Goal: Book appointment/travel/reservation

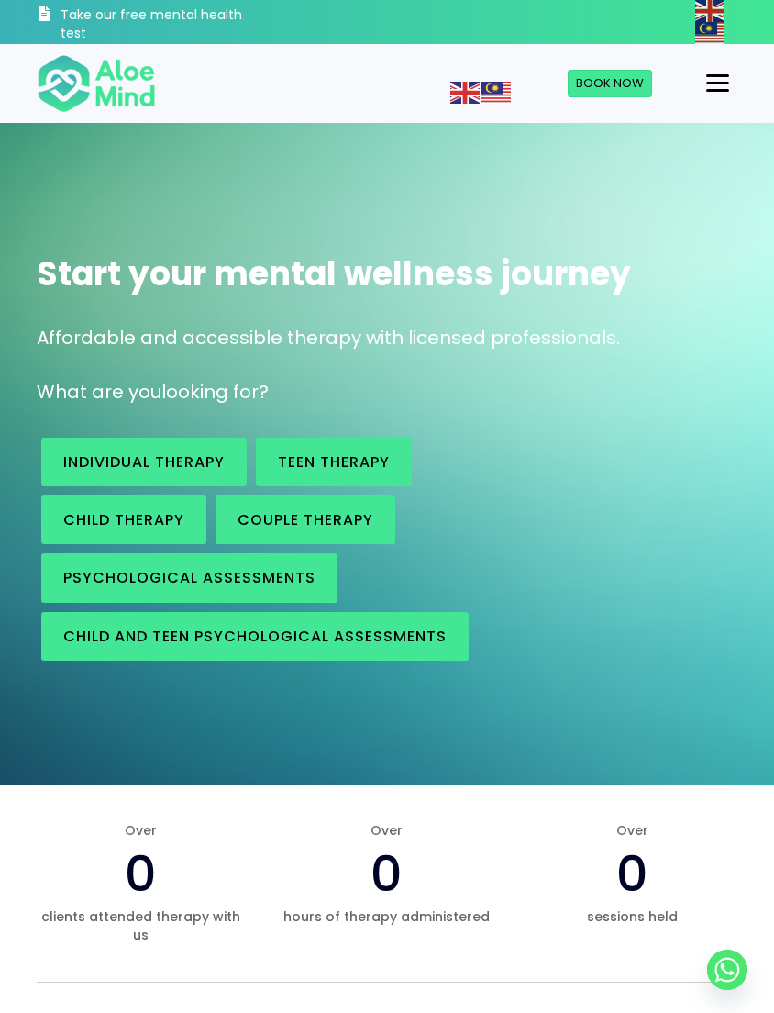
click at [613, 84] on span "Book Now" at bounding box center [610, 82] width 68 height 17
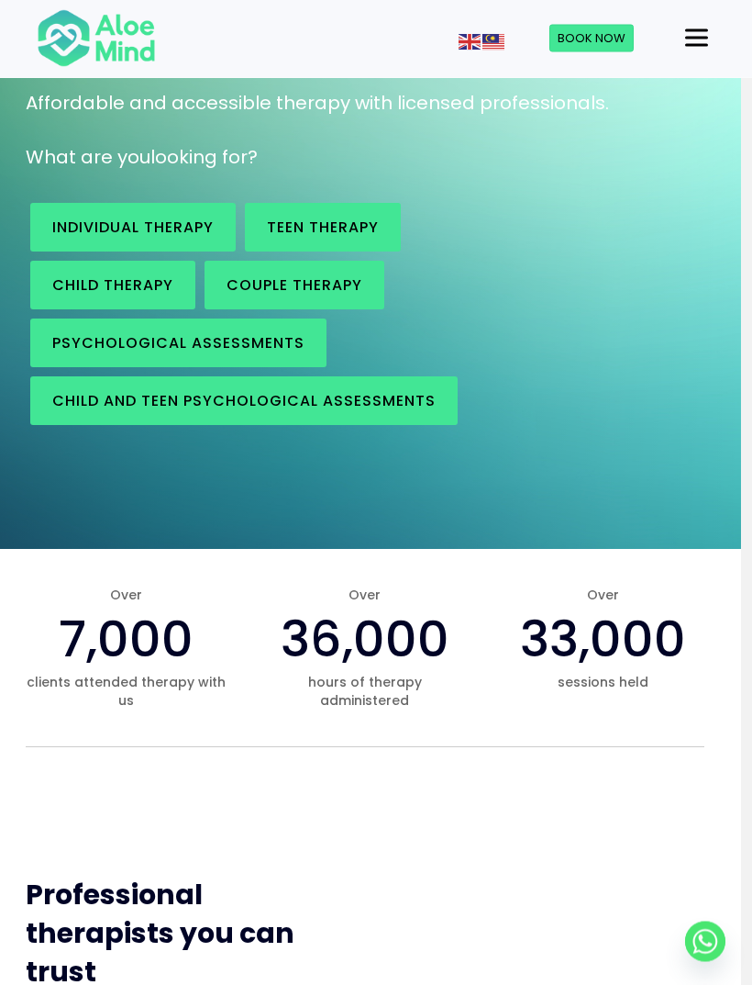
scroll to position [232, 11]
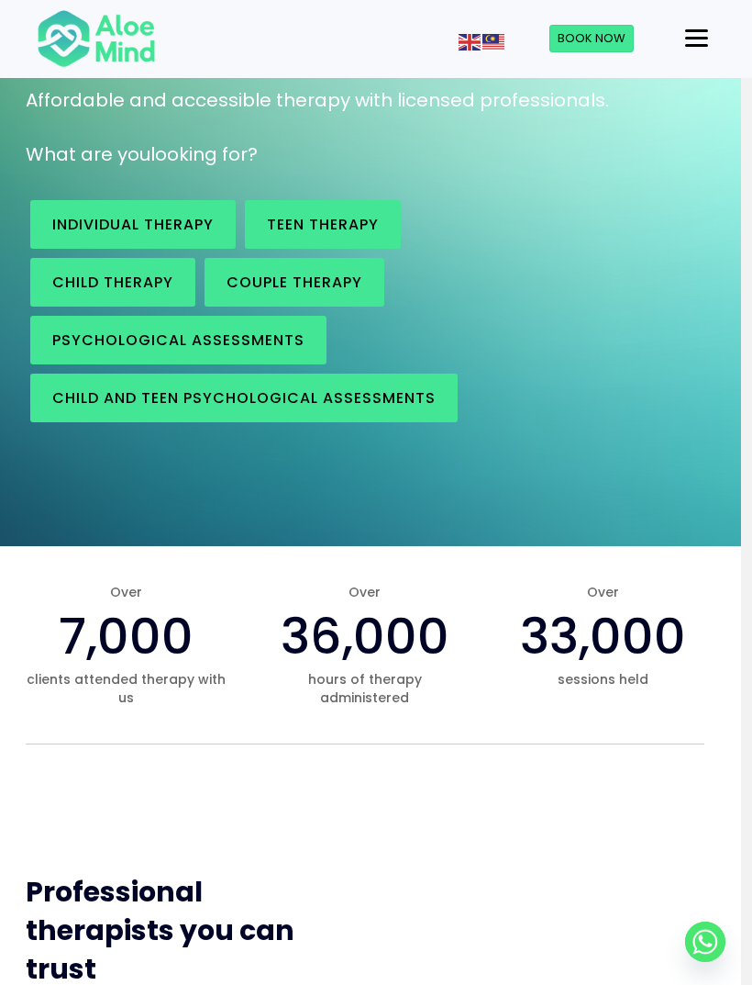
click at [610, 39] on span "Book Now" at bounding box center [592, 37] width 68 height 17
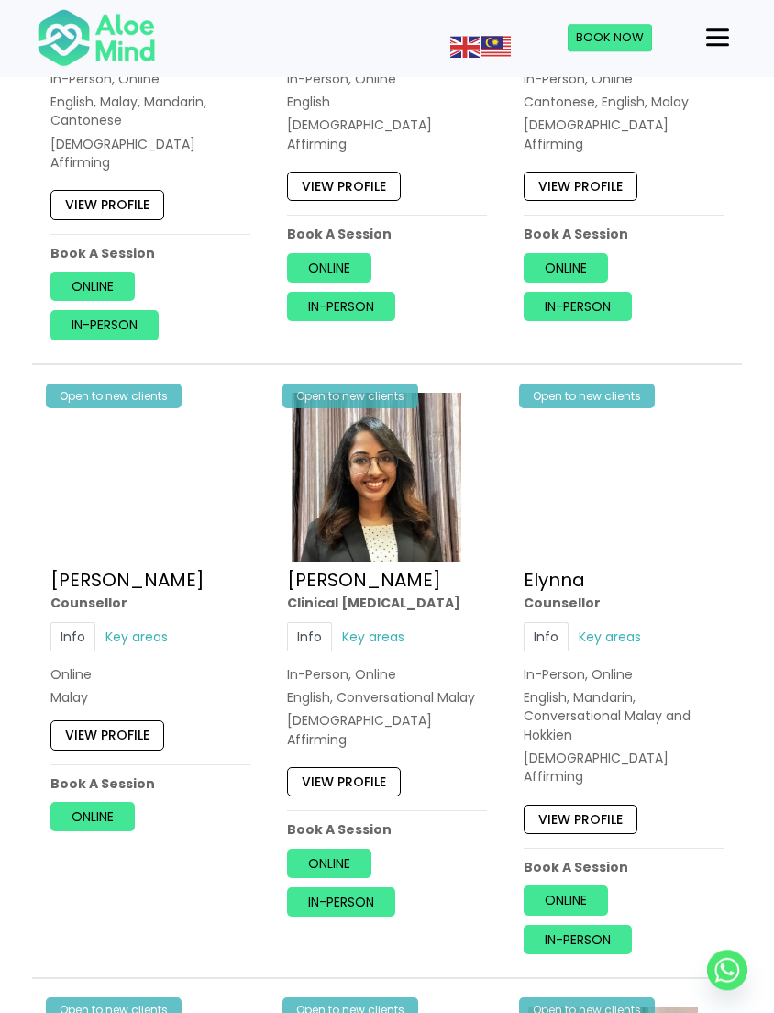
scroll to position [1235, 0]
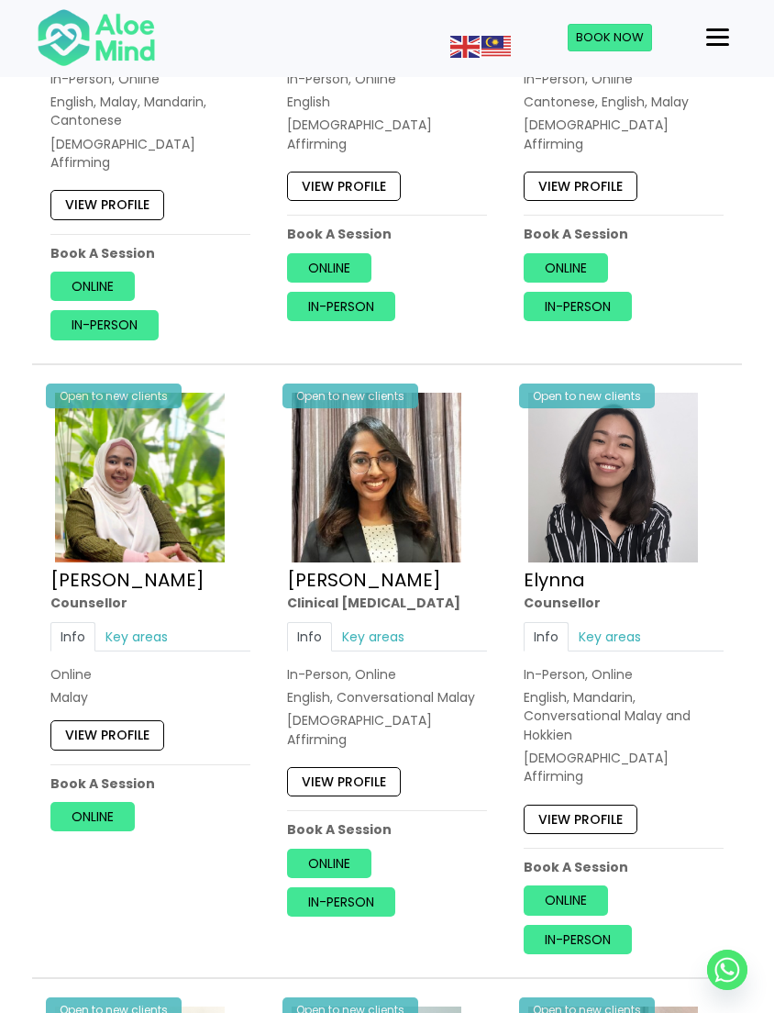
click at [141, 622] on link "Key areas" at bounding box center [136, 636] width 83 height 29
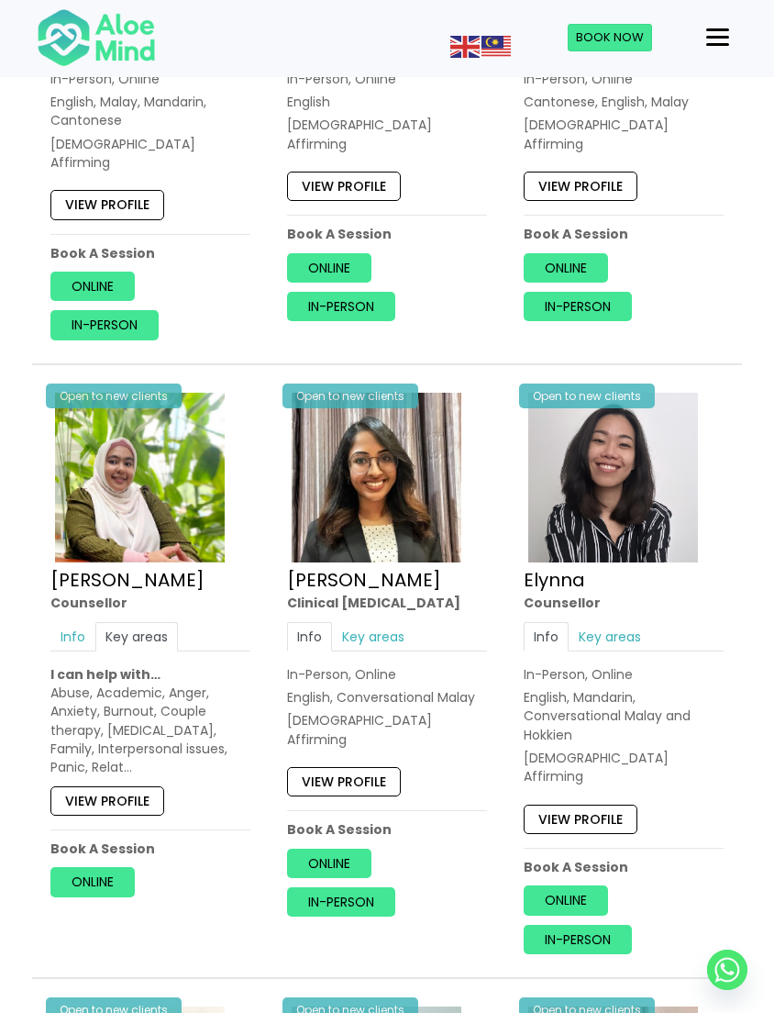
click at [97, 786] on link "View profile" at bounding box center [107, 800] width 114 height 29
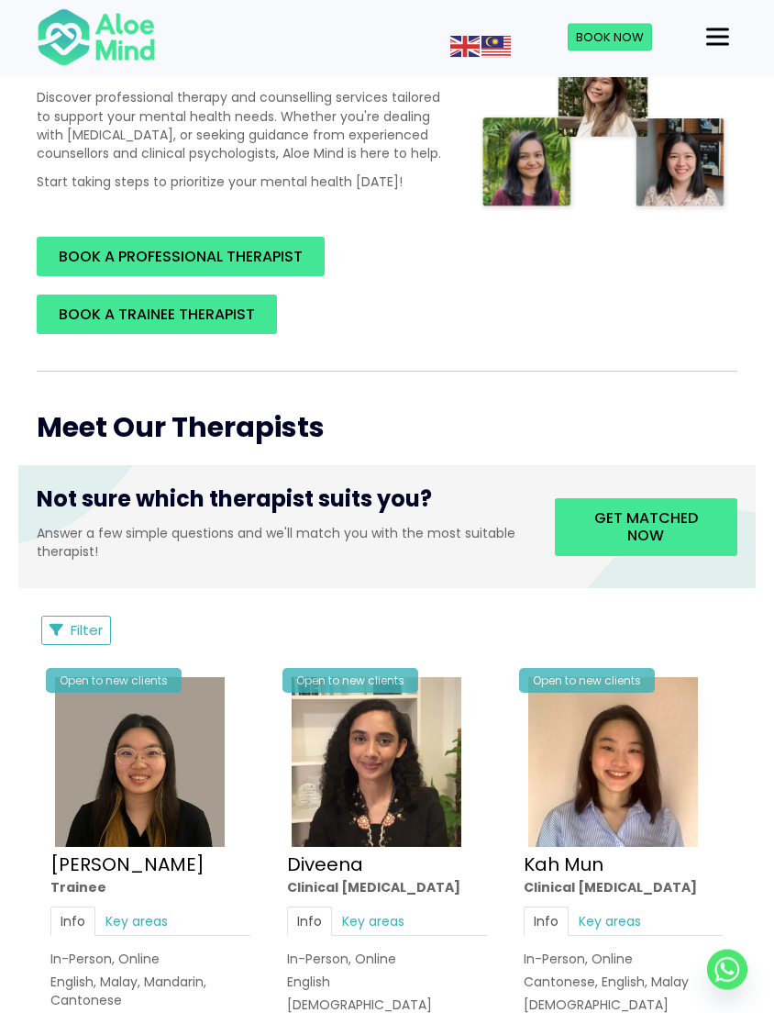
scroll to position [0, 0]
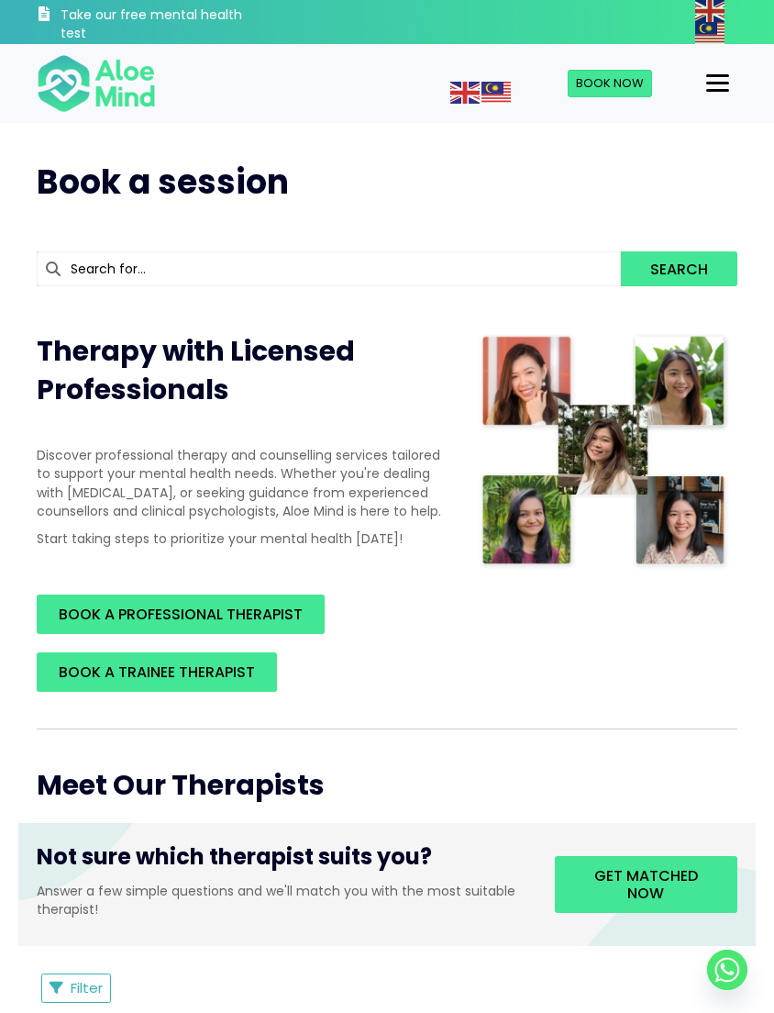
click at [718, 82] on div "Menu" at bounding box center [718, 83] width 23 height 3
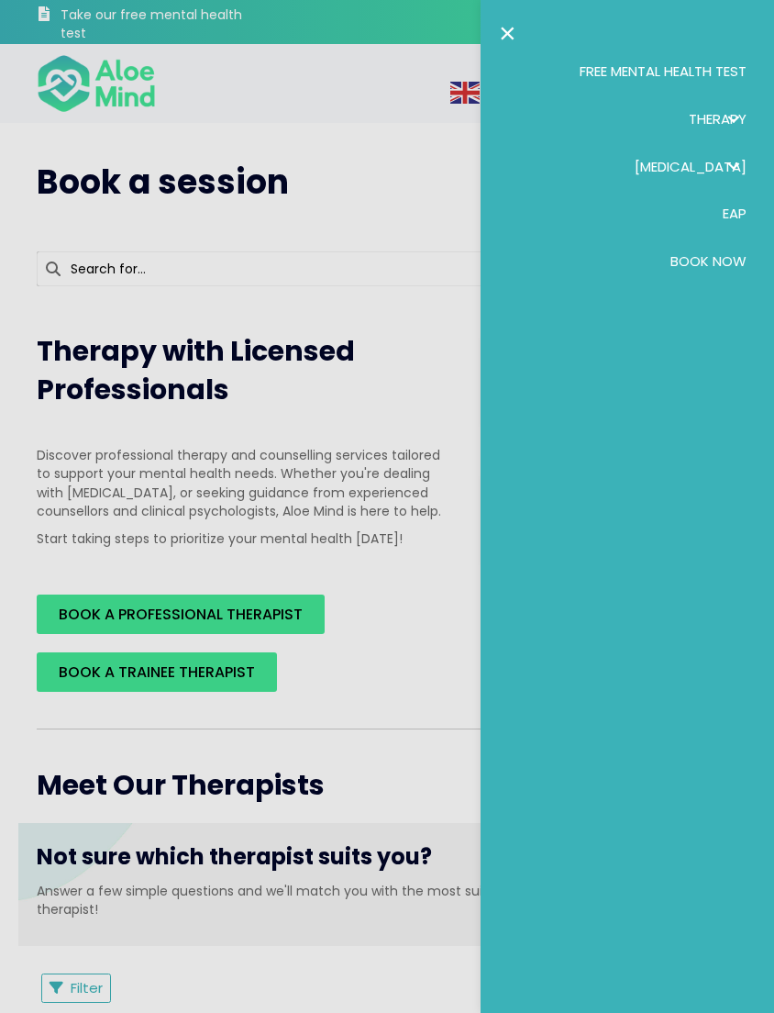
click at [635, 157] on span "Psychological assessment" at bounding box center [691, 166] width 112 height 19
click at [713, 348] on span "Book Now" at bounding box center [709, 337] width 76 height 19
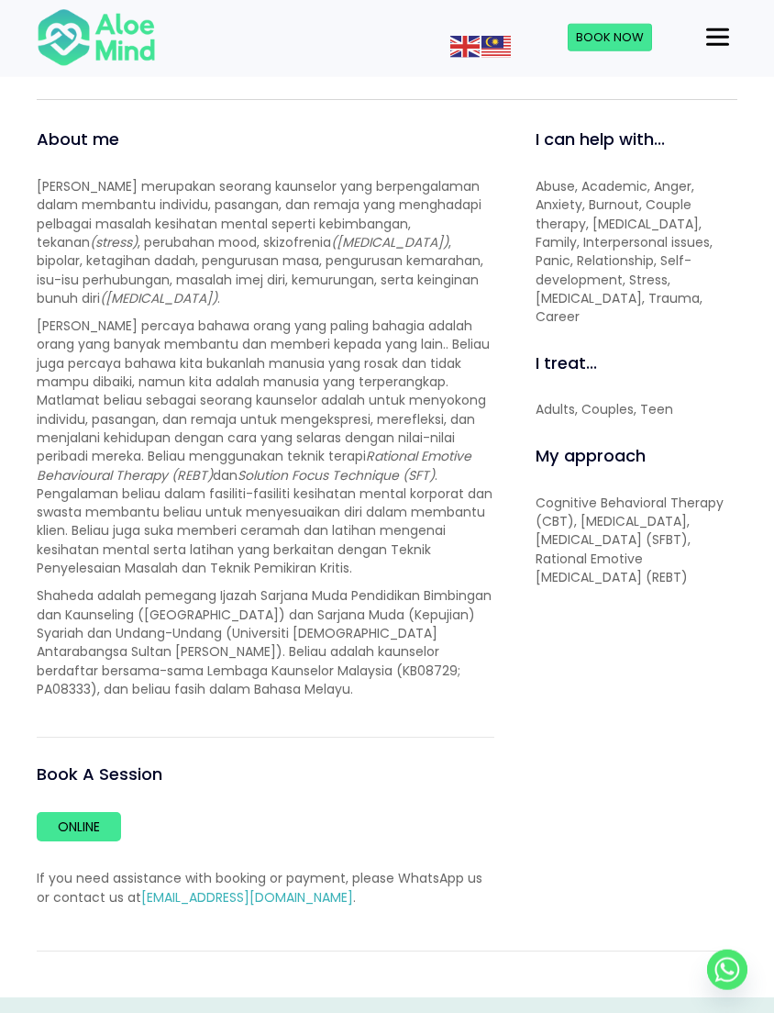
scroll to position [539, 0]
click at [94, 827] on link "Online" at bounding box center [79, 825] width 84 height 29
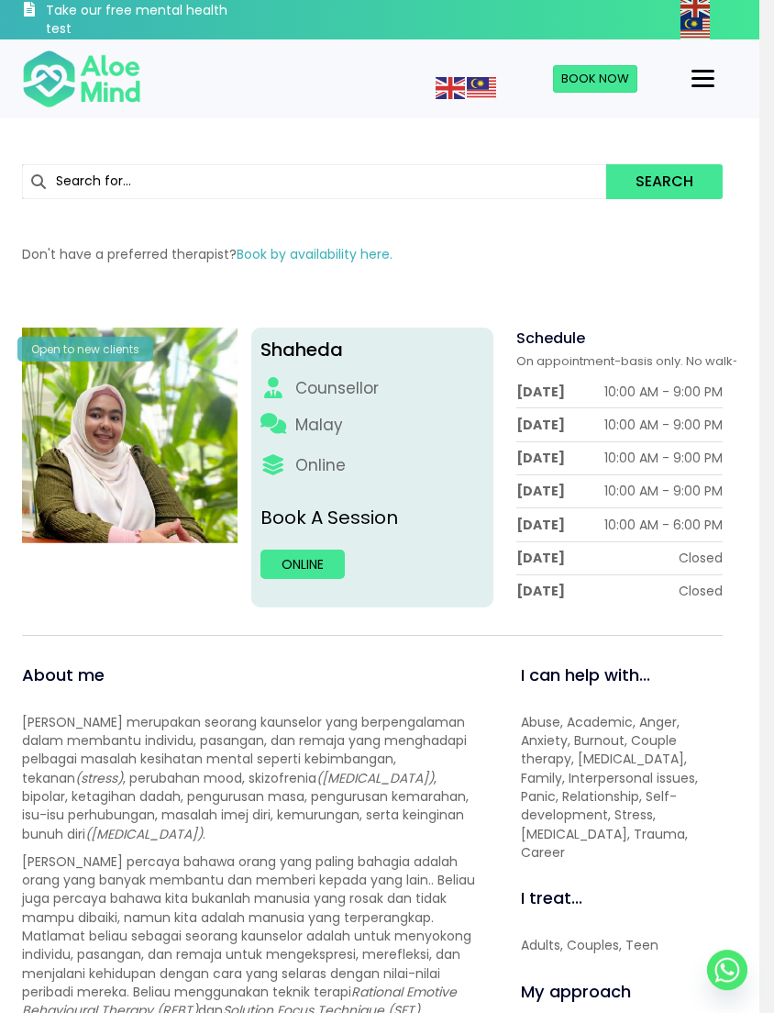
scroll to position [0, 15]
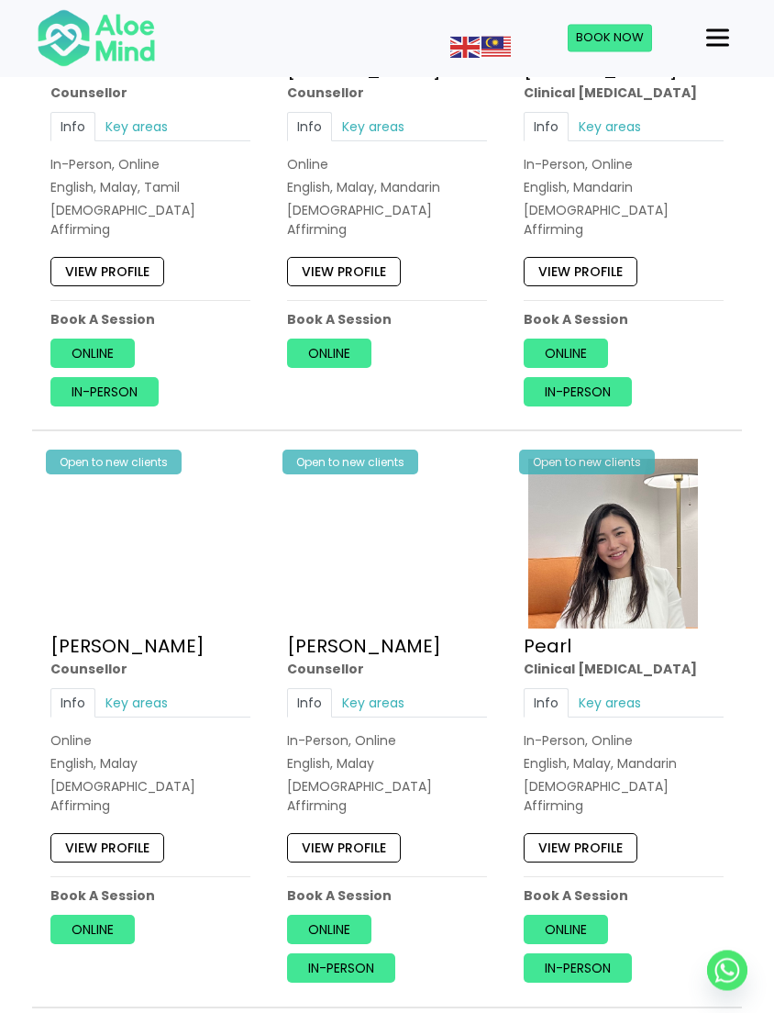
scroll to position [2933, 0]
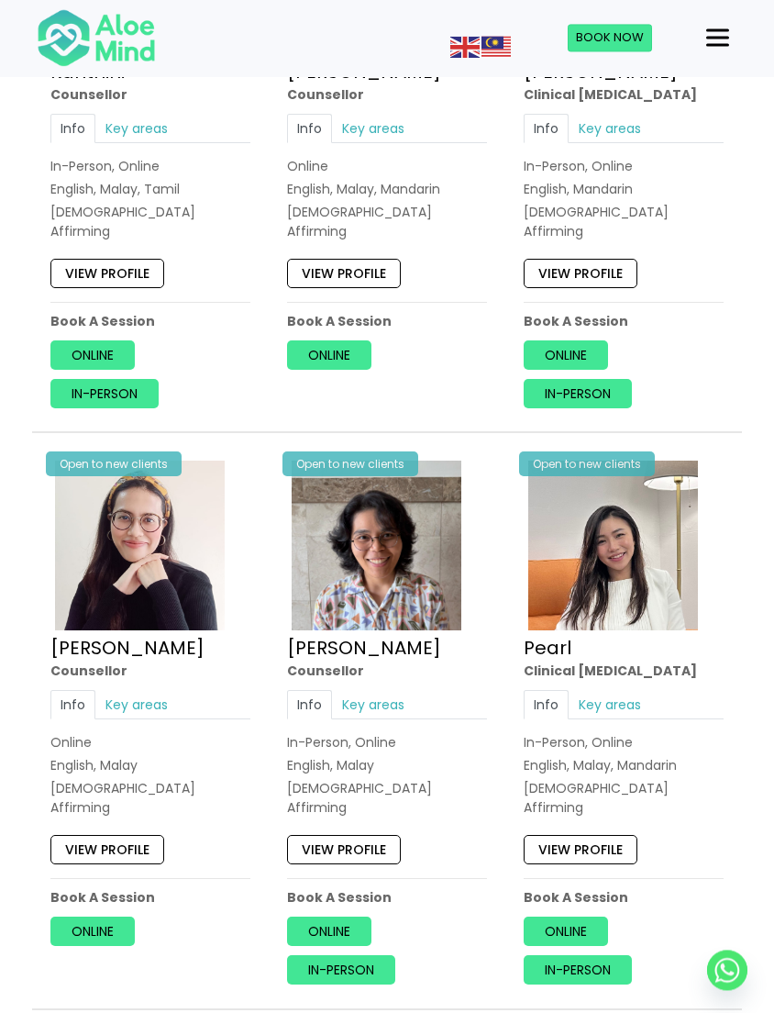
click at [386, 662] on div "Counsellor" at bounding box center [387, 671] width 200 height 18
click at [399, 690] on link "Key areas" at bounding box center [373, 704] width 83 height 29
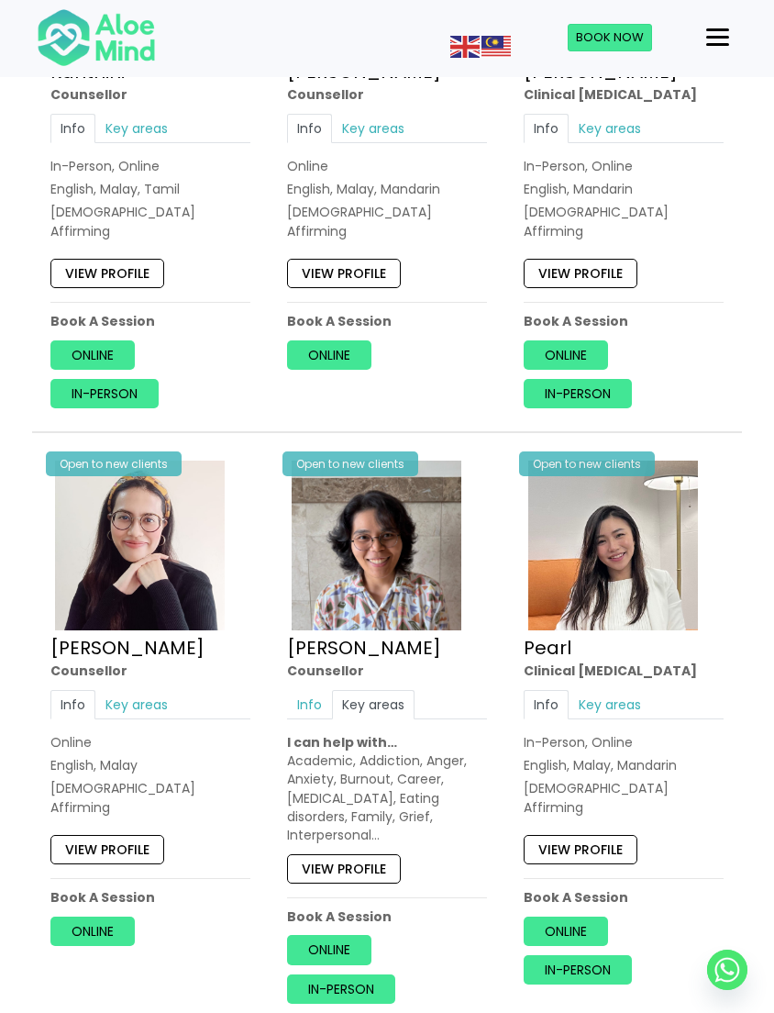
click at [388, 854] on link "View profile" at bounding box center [344, 868] width 114 height 29
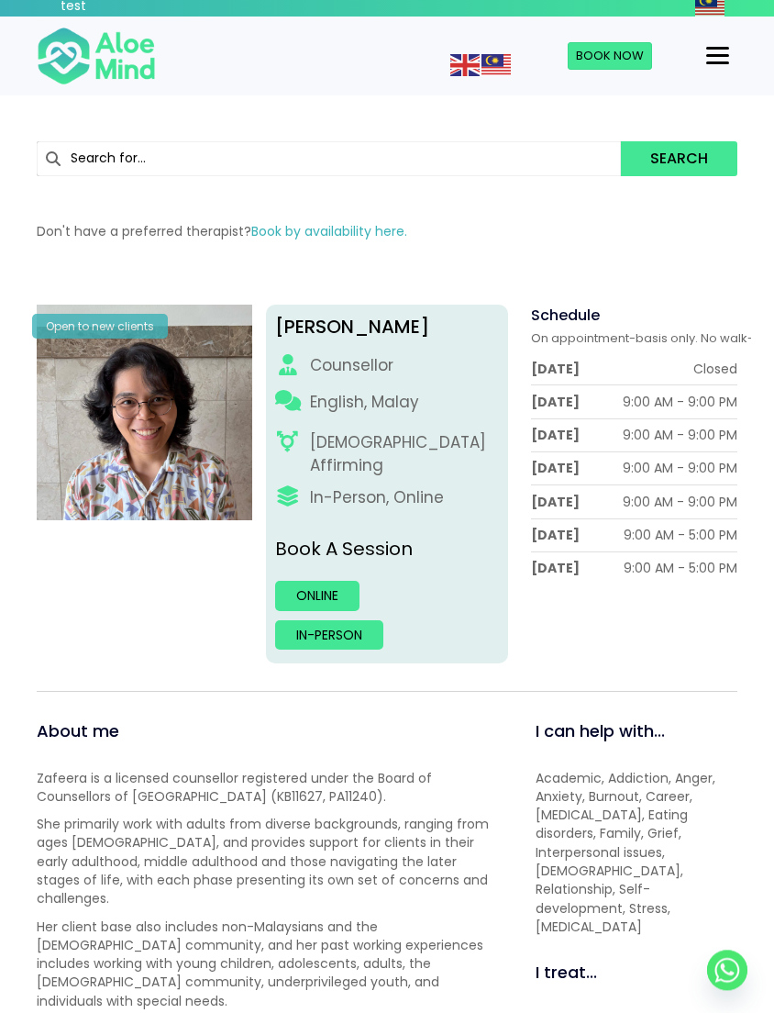
scroll to position [25, 0]
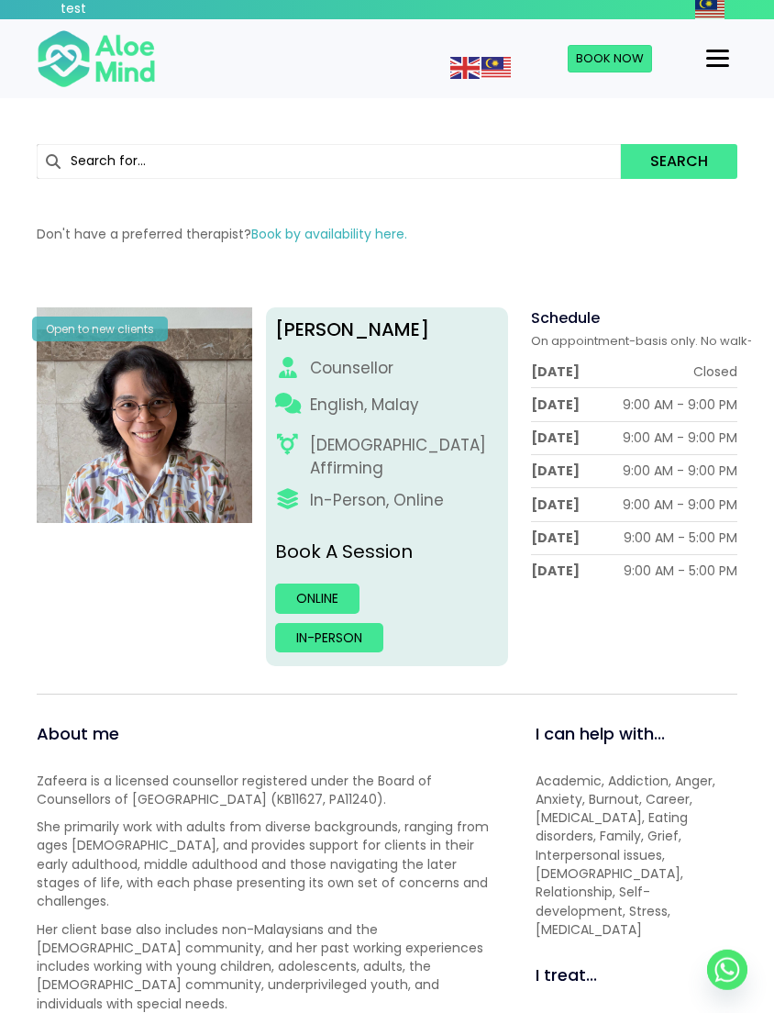
click at [325, 584] on link "Online" at bounding box center [317, 598] width 84 height 29
